Goal: Transaction & Acquisition: Purchase product/service

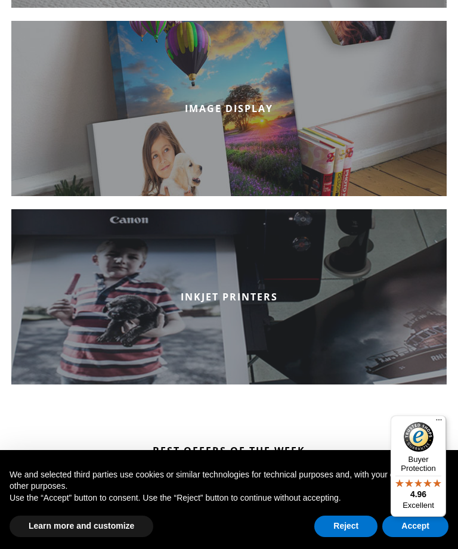
click at [236, 116] on div "IMAGE DISPLAY" at bounding box center [228, 108] width 435 height 175
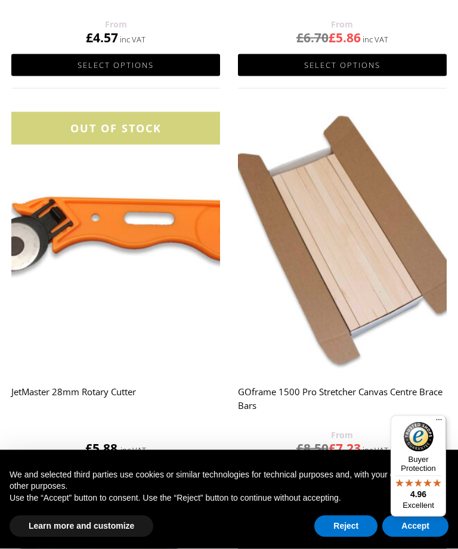
scroll to position [563, 0]
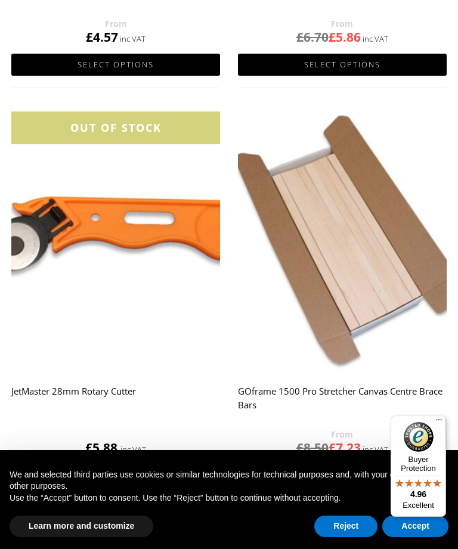
click at [402, 359] on img at bounding box center [342, 241] width 209 height 261
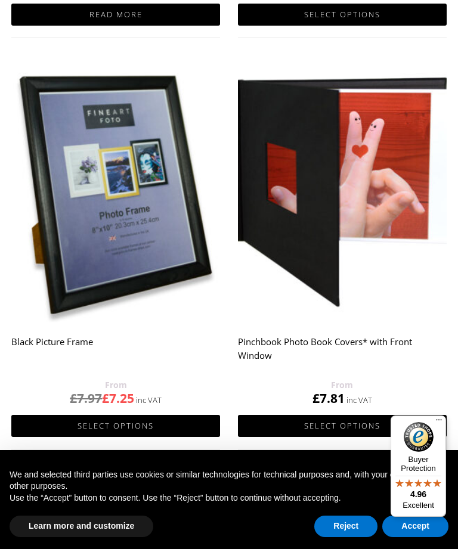
scroll to position [1009, 0]
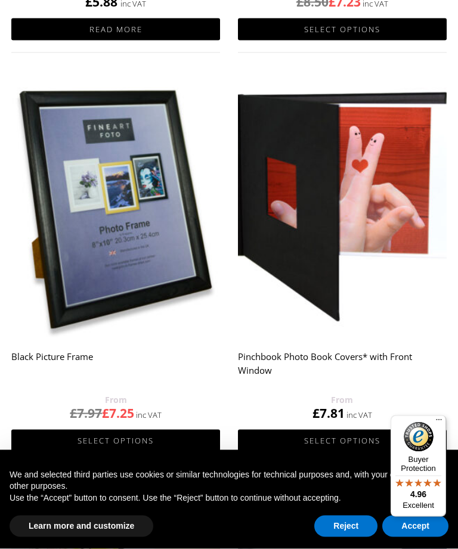
click at [338, 268] on img at bounding box center [342, 206] width 209 height 261
click at [330, 224] on img at bounding box center [342, 206] width 209 height 261
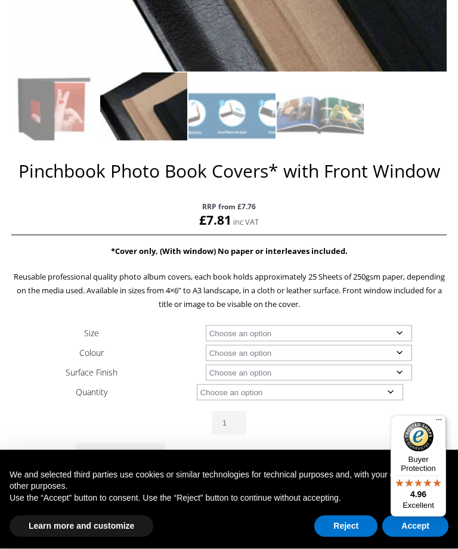
scroll to position [453, 0]
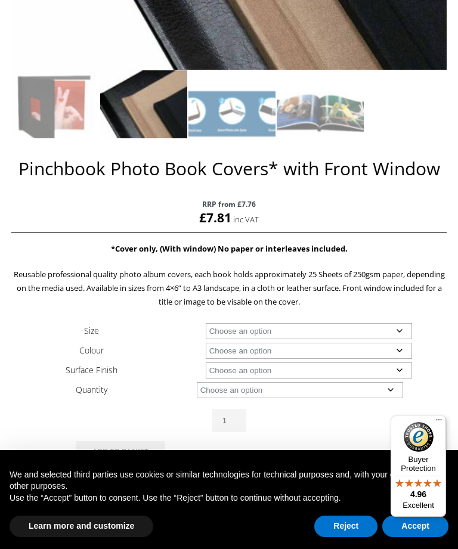
click at [408, 329] on select "Choose an option A4 Landscape A3 Landscape 8" x 8" 8" x 10" 8" x 12" 12" x 12"" at bounding box center [309, 331] width 206 height 16
select select "a3-landscape"
click at [406, 350] on select "Choose an option Black" at bounding box center [309, 351] width 206 height 16
select select "black"
select select "a3-landscape"
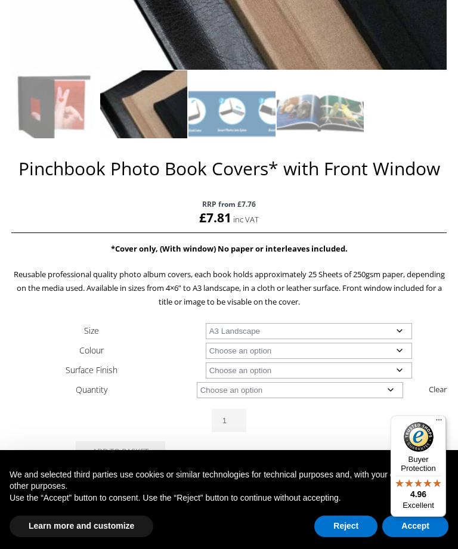
click at [405, 373] on select "Choose an option Leather" at bounding box center [309, 370] width 206 height 16
select select "leather"
click at [392, 391] on select "Choose an option 1 Book 5 Books" at bounding box center [300, 390] width 206 height 16
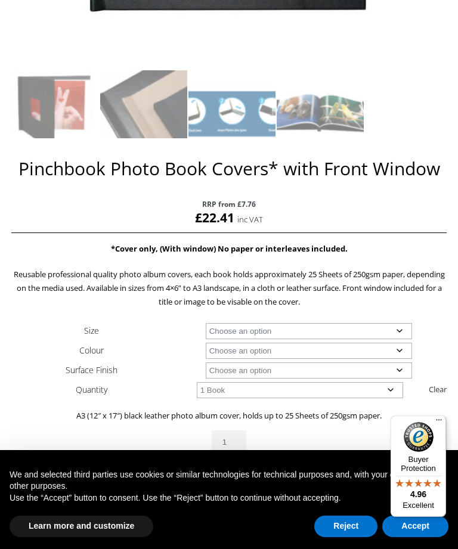
click at [393, 391] on select "Choose an option 1 Book 5 Books" at bounding box center [300, 390] width 206 height 16
select select "5-books"
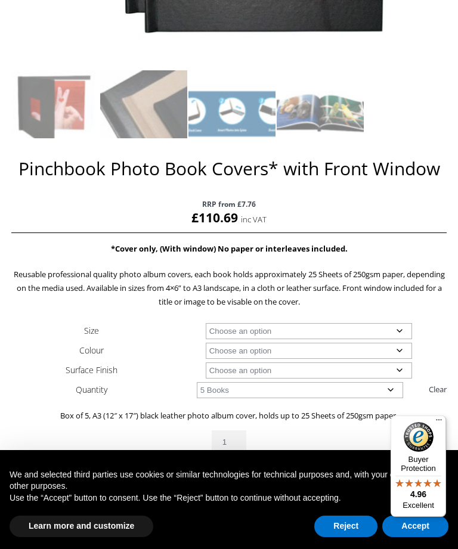
click at [408, 329] on select "Choose an option A4 Landscape A3 Landscape" at bounding box center [309, 331] width 206 height 16
select select "a4-landscape"
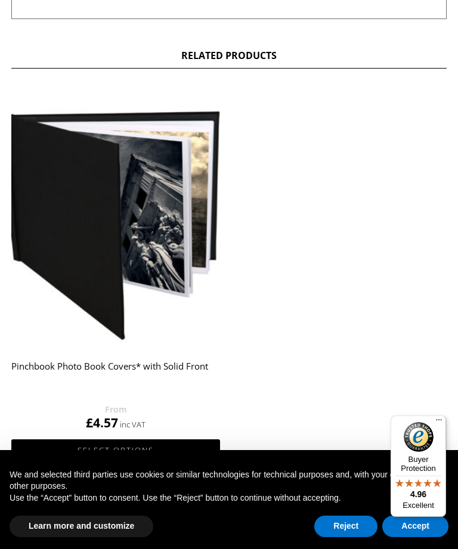
scroll to position [1130, 0]
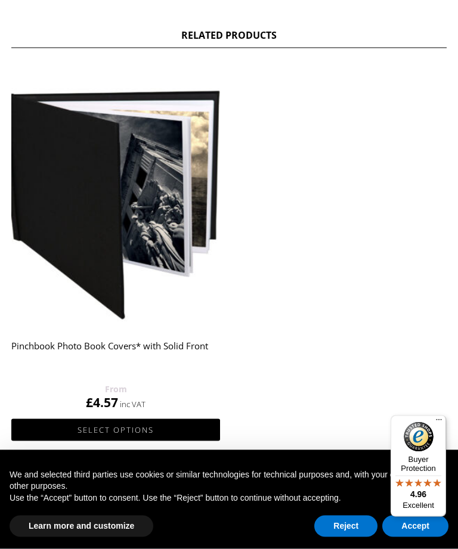
click at [176, 427] on link "Select options" at bounding box center [115, 430] width 209 height 22
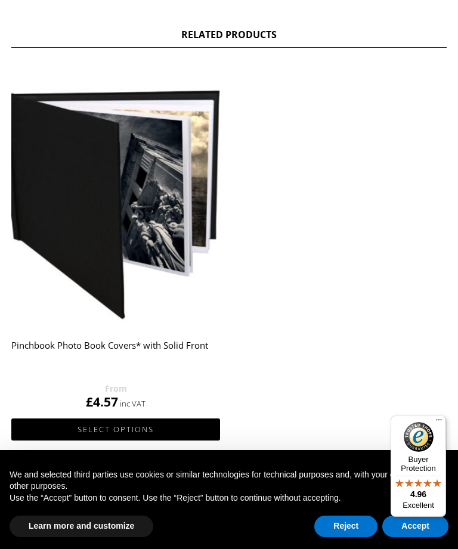
click at [162, 418] on link "Select options" at bounding box center [115, 429] width 209 height 22
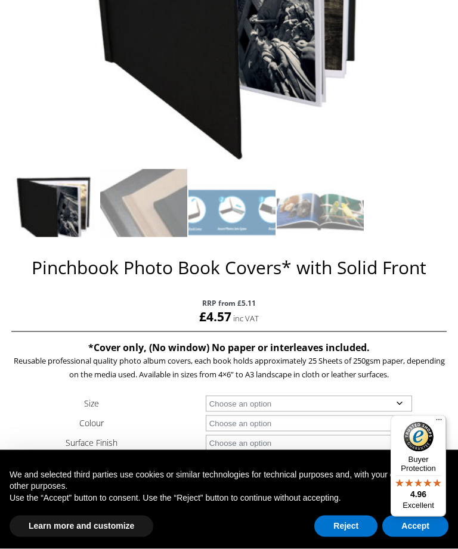
scroll to position [355, 0]
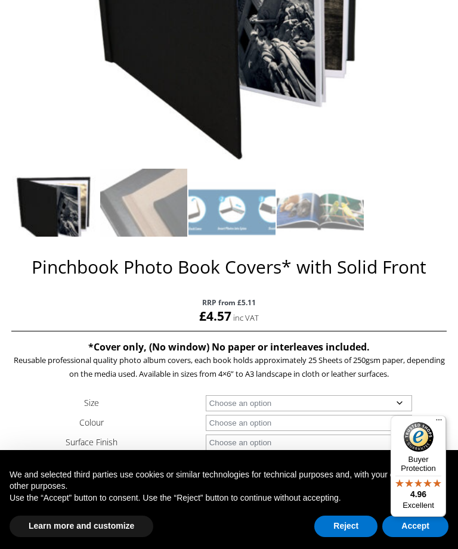
click at [407, 405] on select "Choose an option A4 Landscape 4" x 6" 5" x 7"" at bounding box center [309, 403] width 206 height 16
select select "a4-landscape"
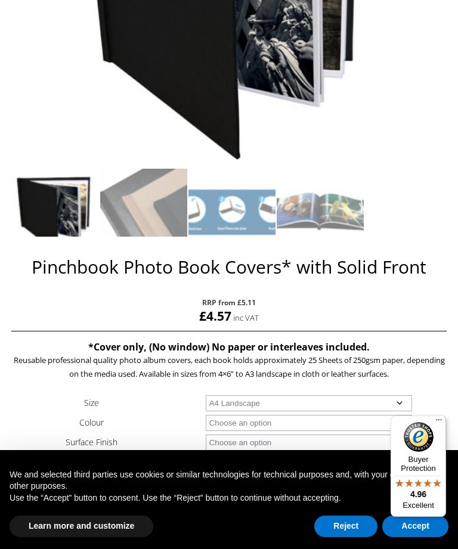
click at [406, 425] on select "Choose an option Black" at bounding box center [309, 423] width 206 height 16
select select "black"
select select "a4-landscape"
click at [406, 443] on select "Choose an option Leather" at bounding box center [309, 442] width 206 height 16
select select "leather"
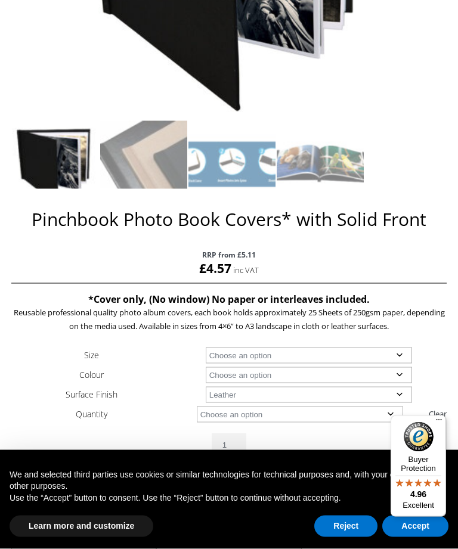
scroll to position [405, 0]
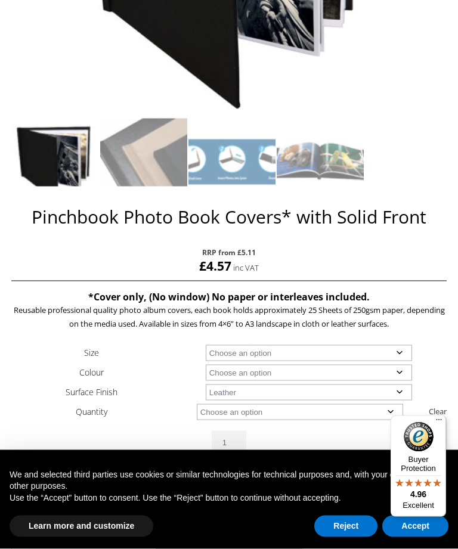
click at [395, 414] on select "Choose an option 1 Book 5 Books" at bounding box center [300, 412] width 206 height 16
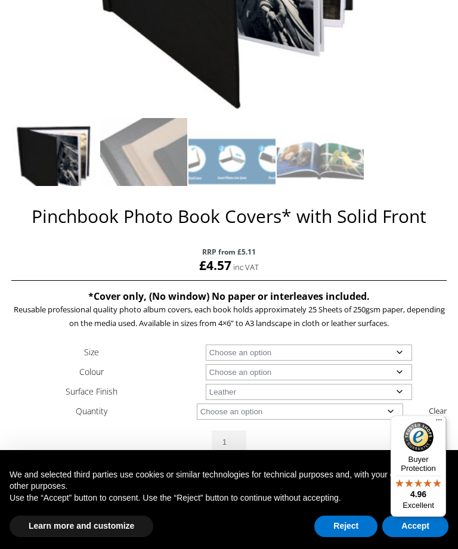
select select "5-books"
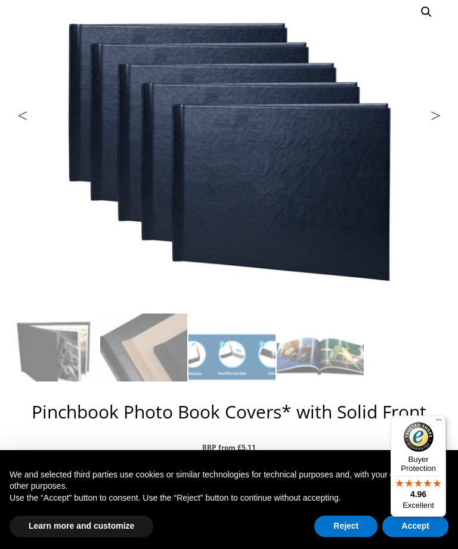
scroll to position [0, 0]
